Goal: Task Accomplishment & Management: Use online tool/utility

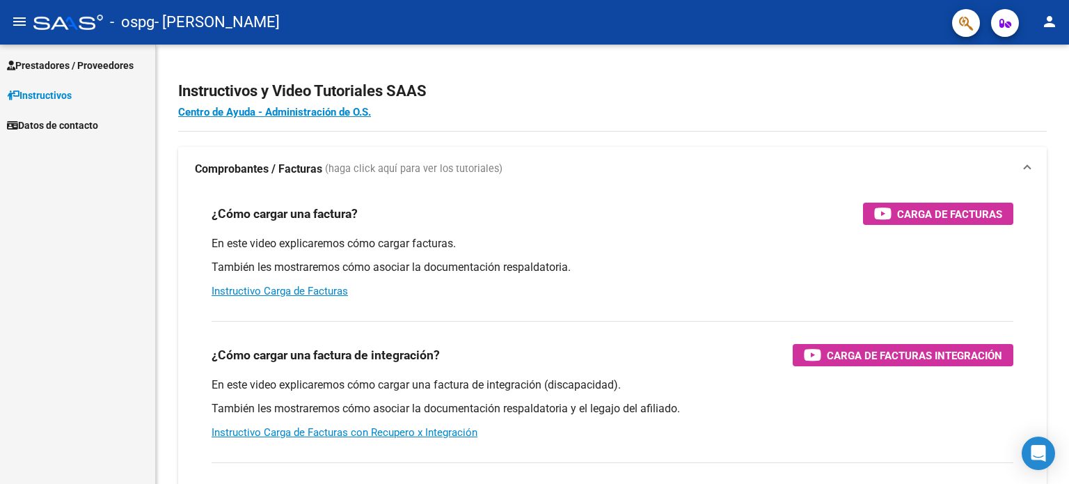
click at [42, 69] on span "Prestadores / Proveedores" at bounding box center [70, 65] width 127 height 15
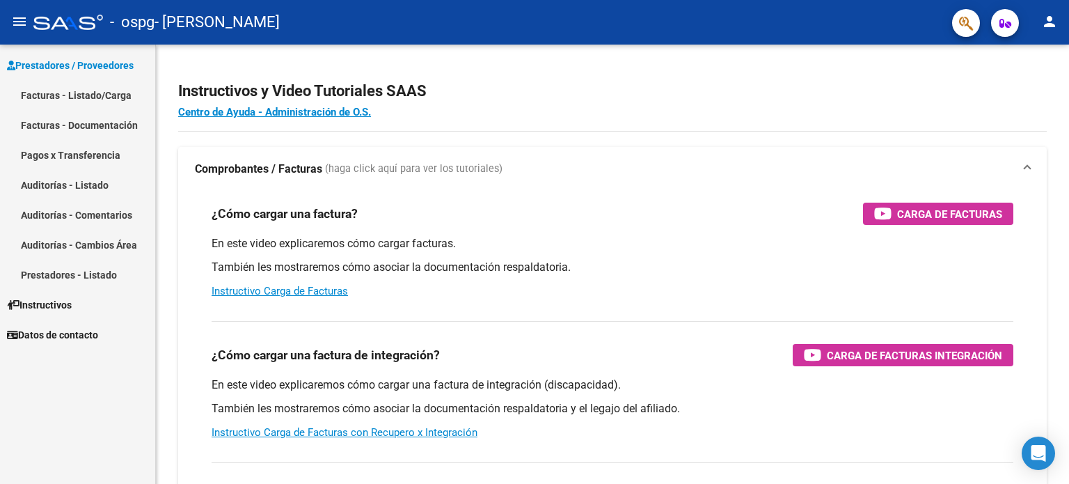
click at [64, 83] on link "Facturas - Listado/Carga" at bounding box center [77, 95] width 155 height 30
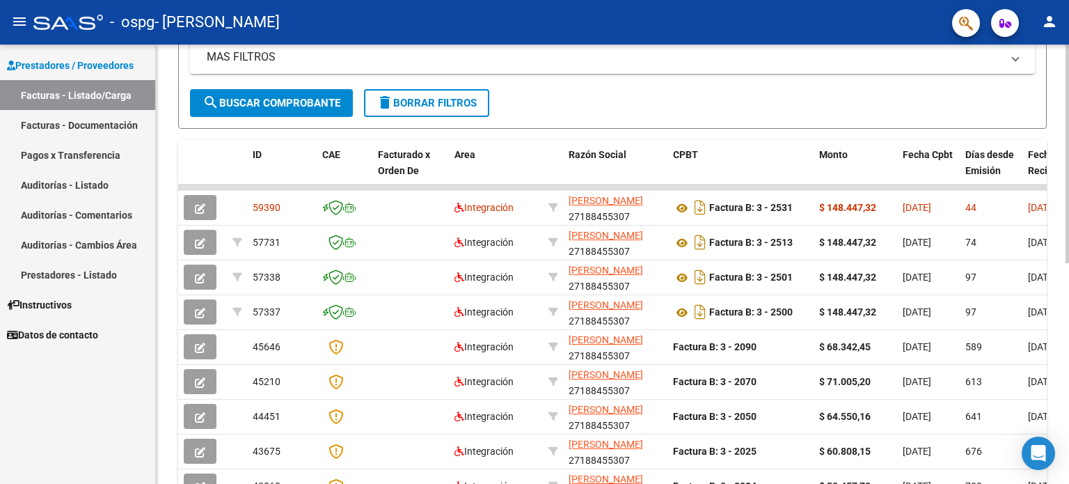
scroll to position [368, 0]
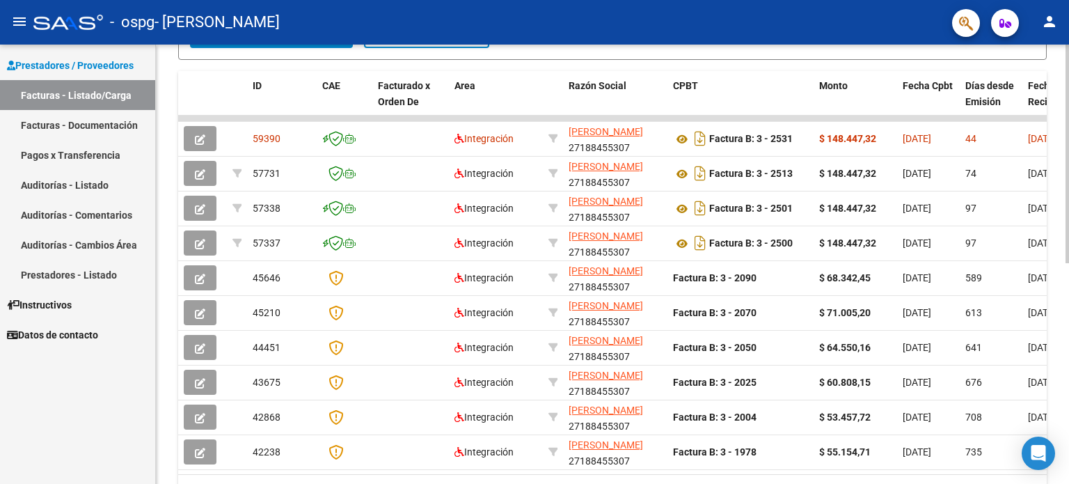
click at [1067, 234] on div at bounding box center [1067, 339] width 3 height 219
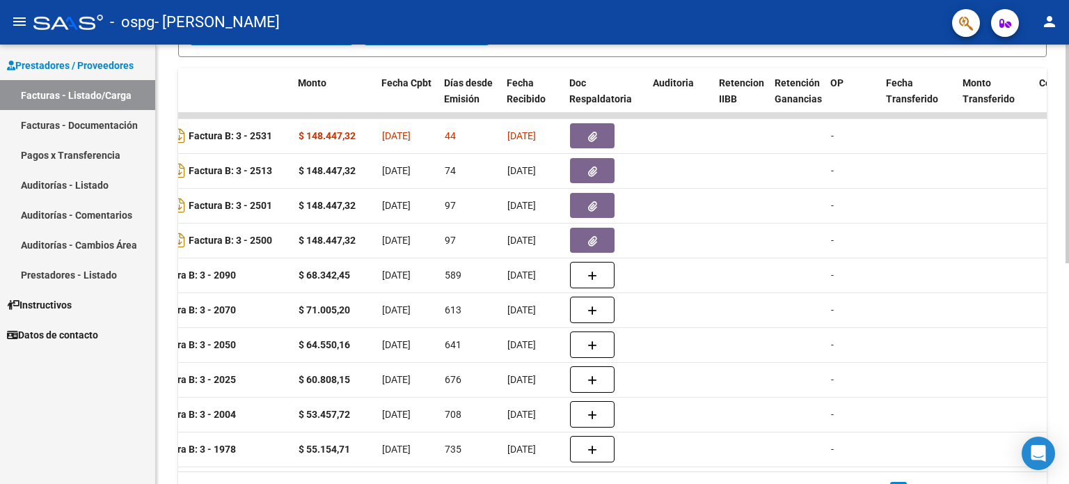
scroll to position [0, 524]
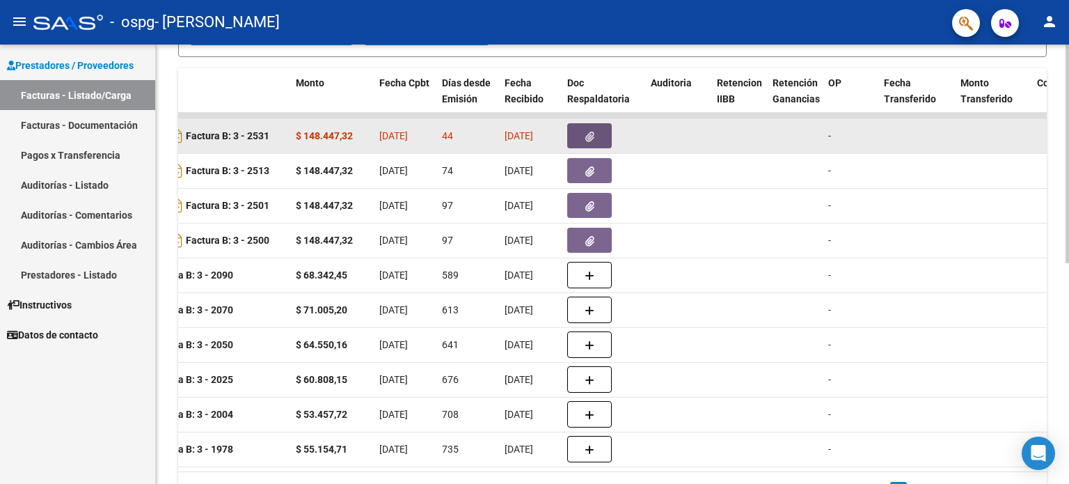
click at [586, 132] on icon "button" at bounding box center [589, 137] width 9 height 10
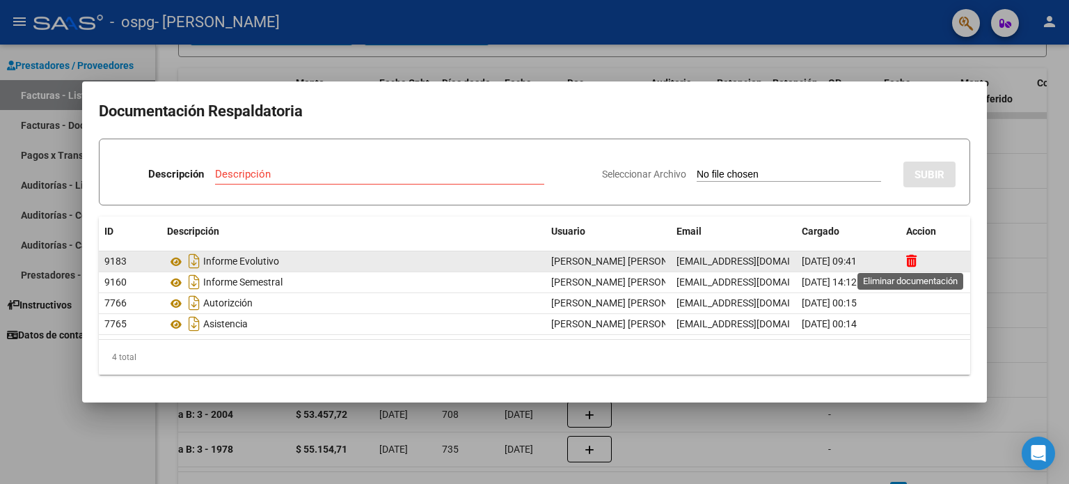
click at [911, 267] on icon at bounding box center [911, 260] width 10 height 13
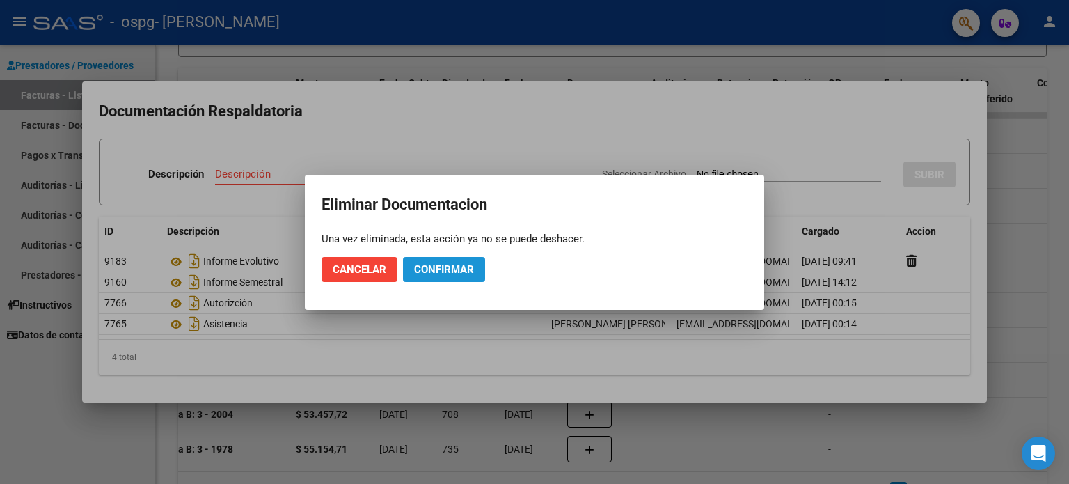
click at [436, 274] on span "Confirmar" at bounding box center [444, 269] width 60 height 13
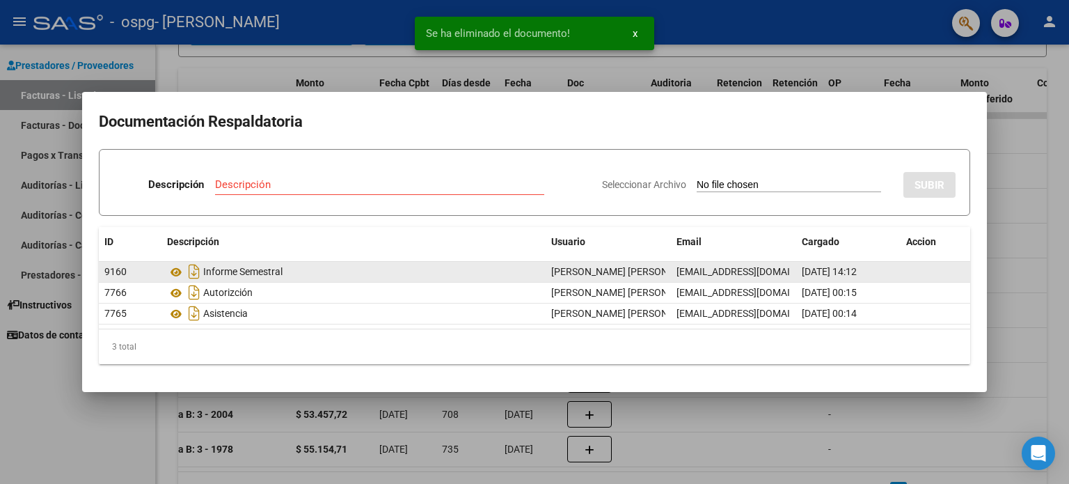
click at [905, 274] on datatable-body-cell at bounding box center [936, 272] width 70 height 20
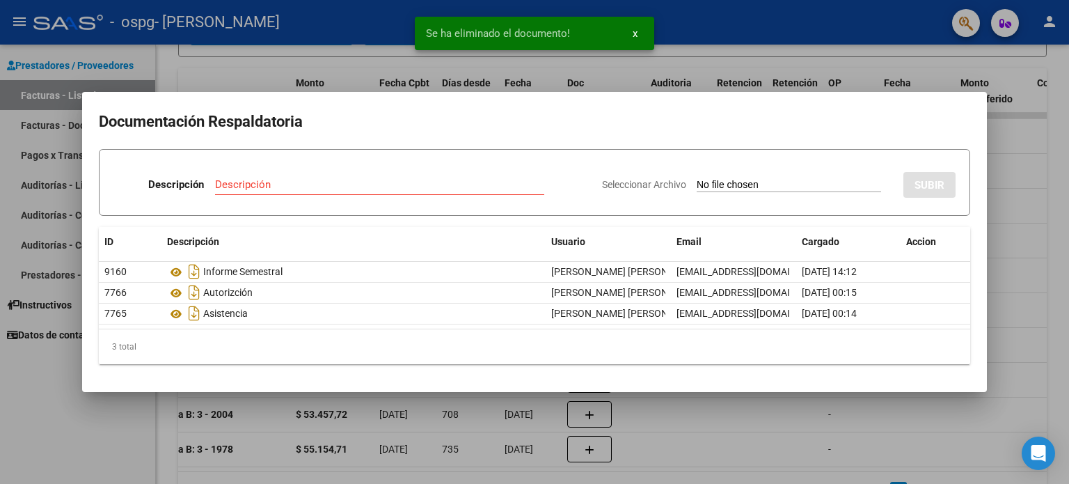
drag, startPoint x: 479, startPoint y: 200, endPoint x: 446, endPoint y: 180, distance: 38.7
click at [446, 180] on div "Descripción" at bounding box center [379, 191] width 329 height 34
click at [446, 180] on input "Descripción" at bounding box center [379, 184] width 329 height 13
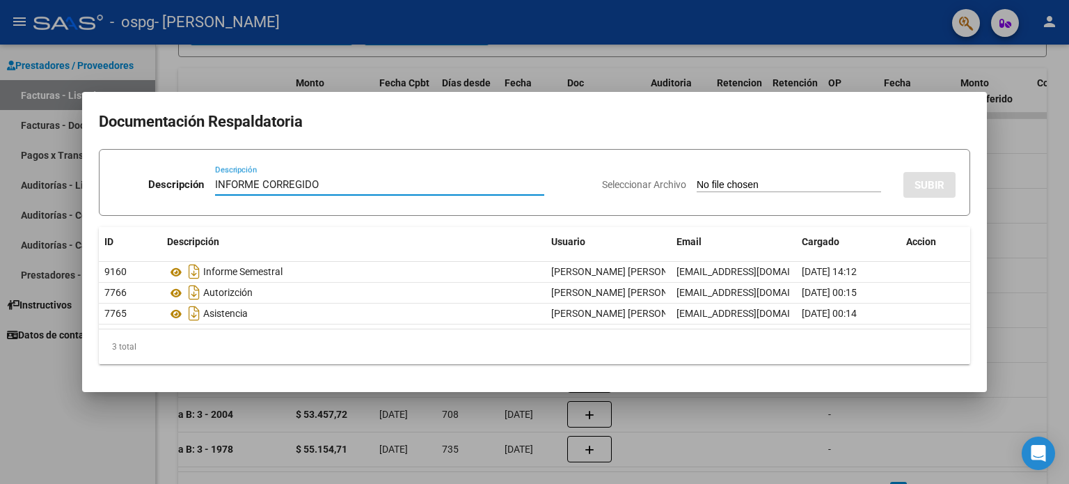
type input "INFORME CORREGIDO"
click at [697, 179] on input "Seleccionar Archivo" at bounding box center [789, 185] width 184 height 13
type input "C:\fakepath\Informe Evolutivo [PERSON_NAME].pdf"
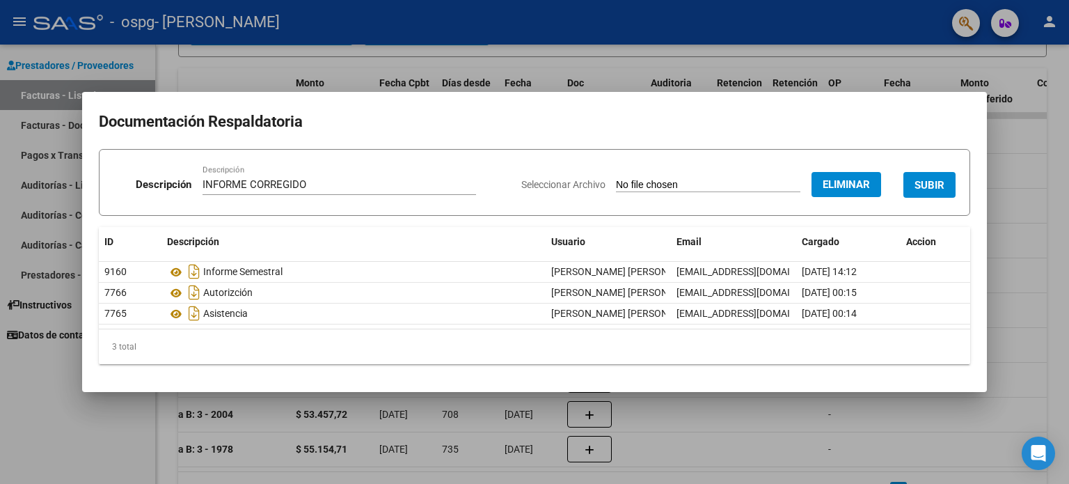
click at [1068, 160] on div at bounding box center [534, 242] width 1069 height 484
